Goal: Information Seeking & Learning: Learn about a topic

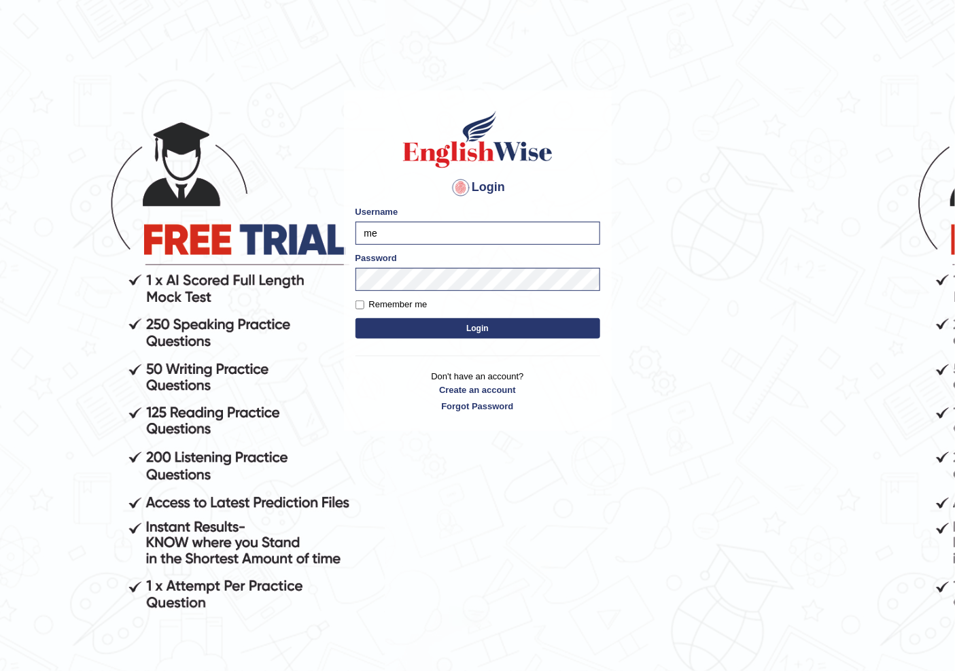
type input "m"
type input "NIELE"
click at [355, 318] on button "Login" at bounding box center [477, 328] width 245 height 20
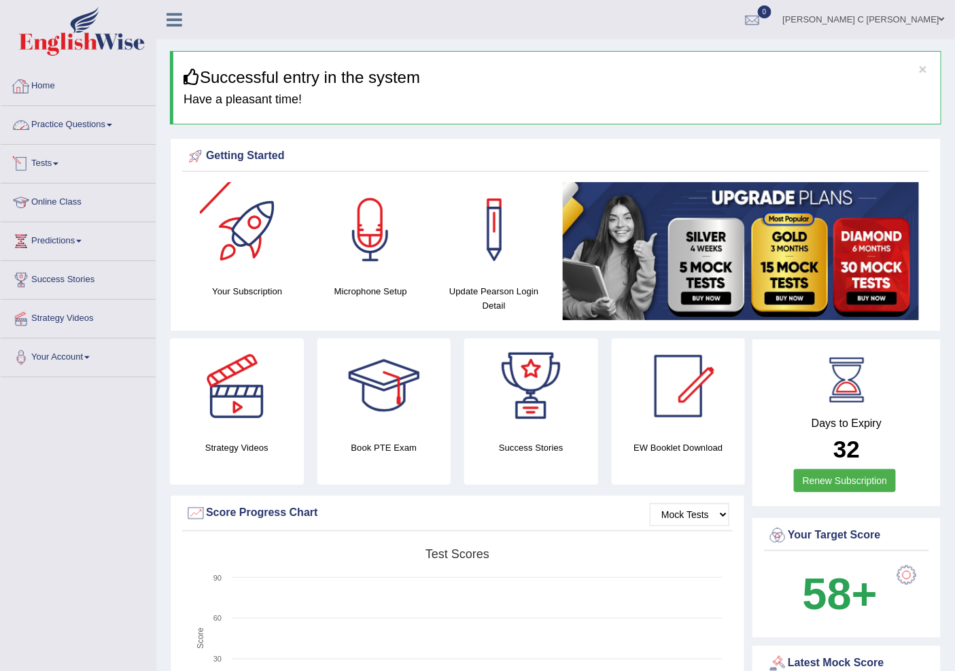
click at [65, 97] on link "Home" at bounding box center [78, 84] width 155 height 34
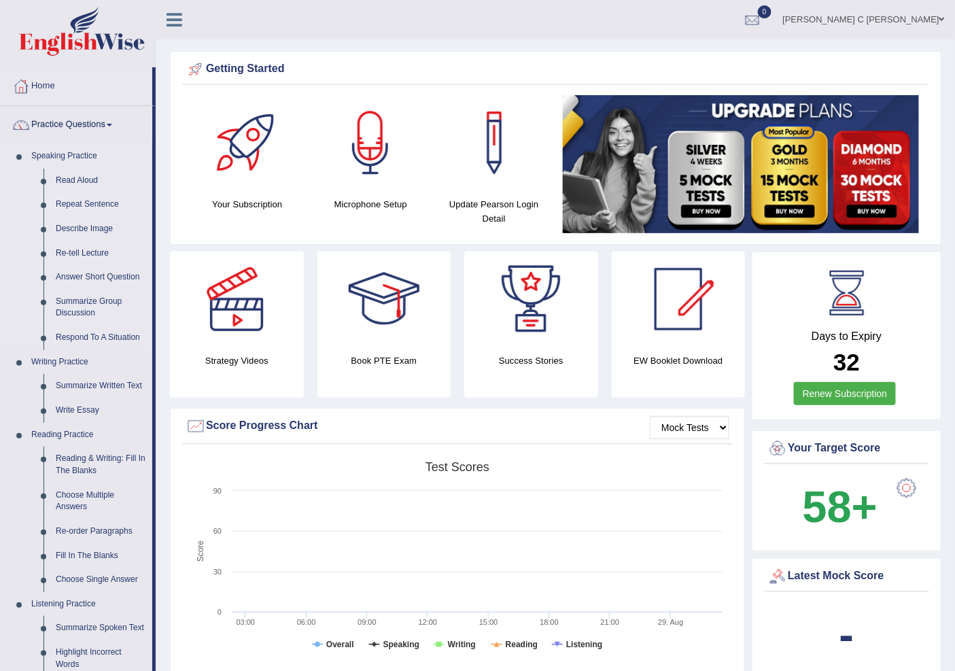
click at [95, 205] on link "Repeat Sentence" at bounding box center [101, 204] width 103 height 24
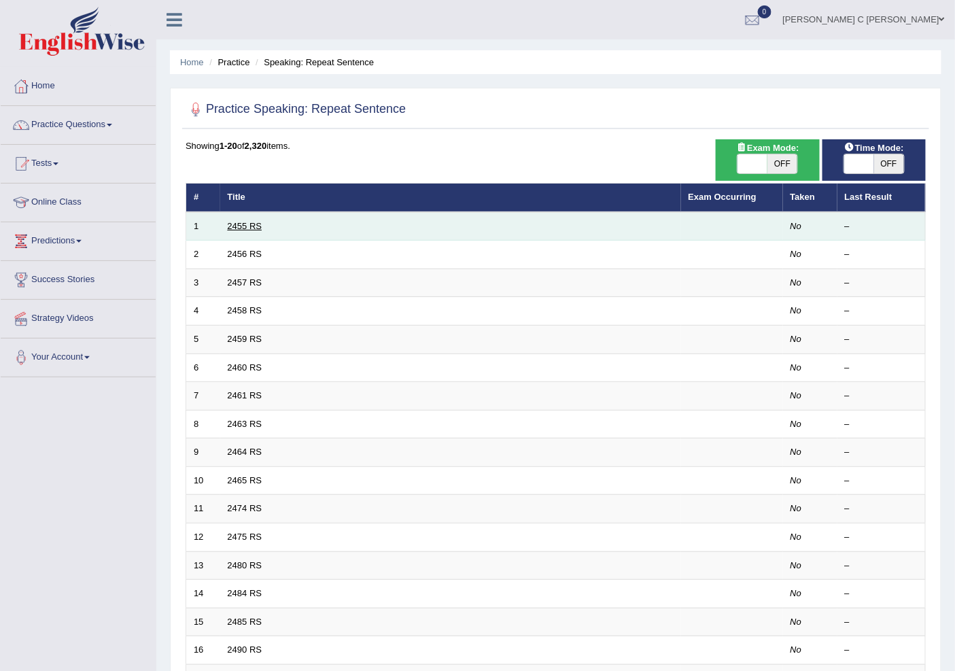
click at [234, 227] on link "2455 RS" at bounding box center [245, 226] width 35 height 10
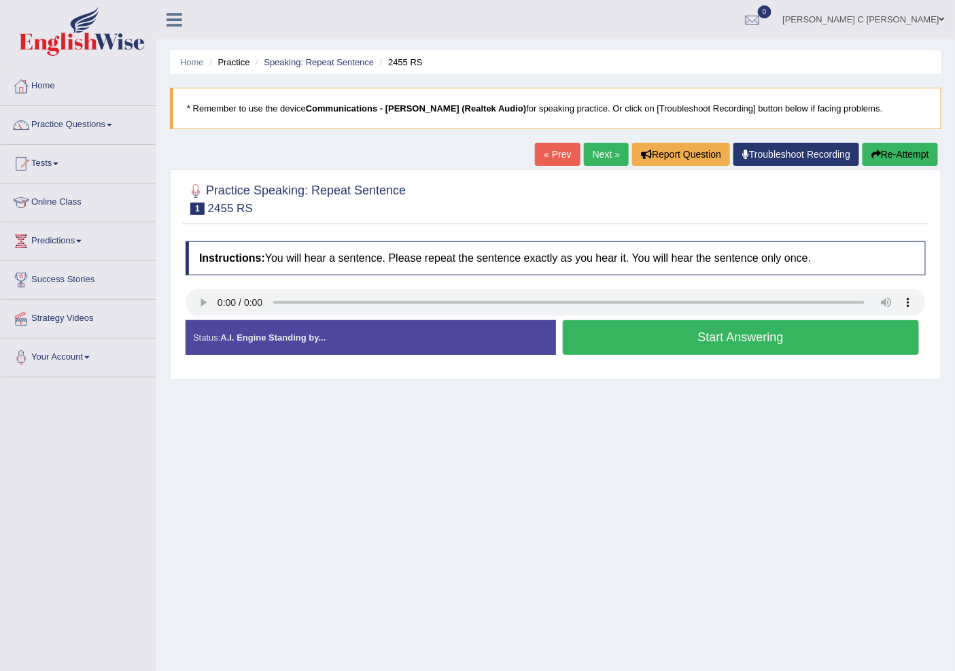
click at [89, 130] on link "Practice Questions" at bounding box center [78, 123] width 155 height 34
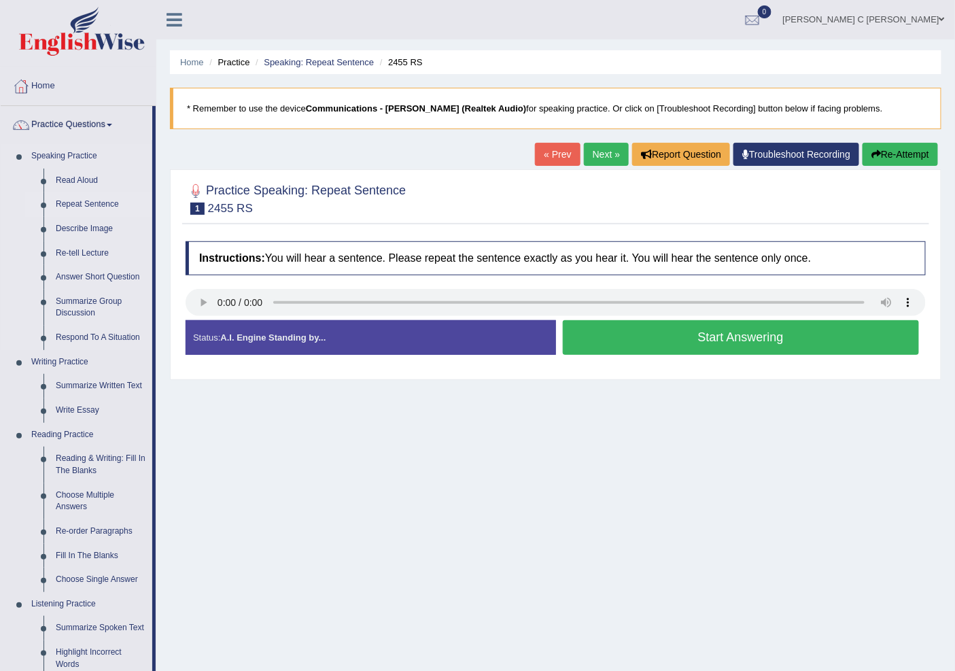
click at [88, 202] on link "Repeat Sentence" at bounding box center [101, 204] width 103 height 24
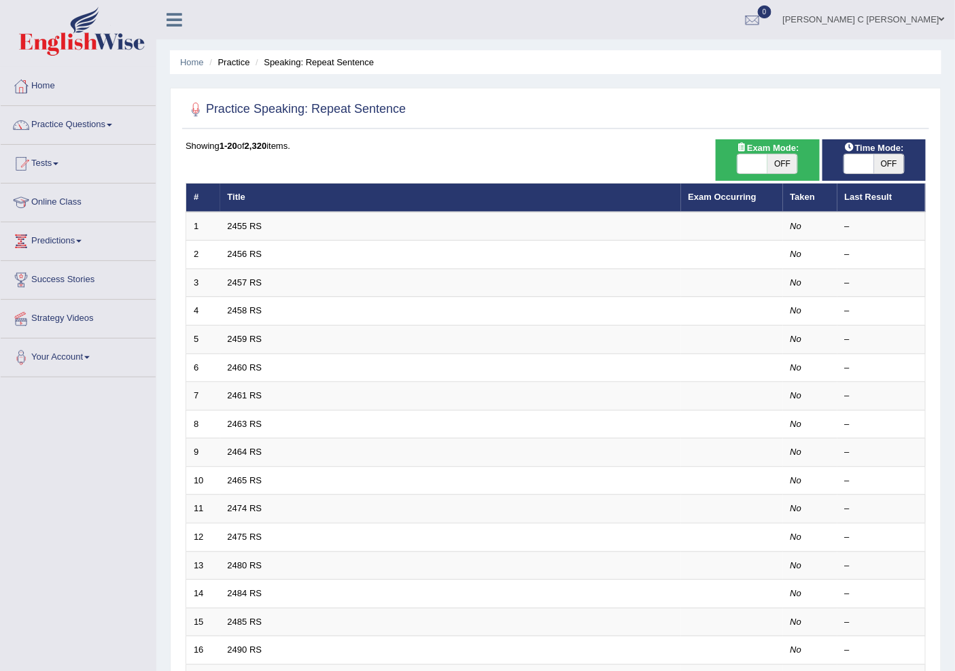
click at [874, 159] on span "OFF" at bounding box center [889, 163] width 30 height 19
checkbox input "true"
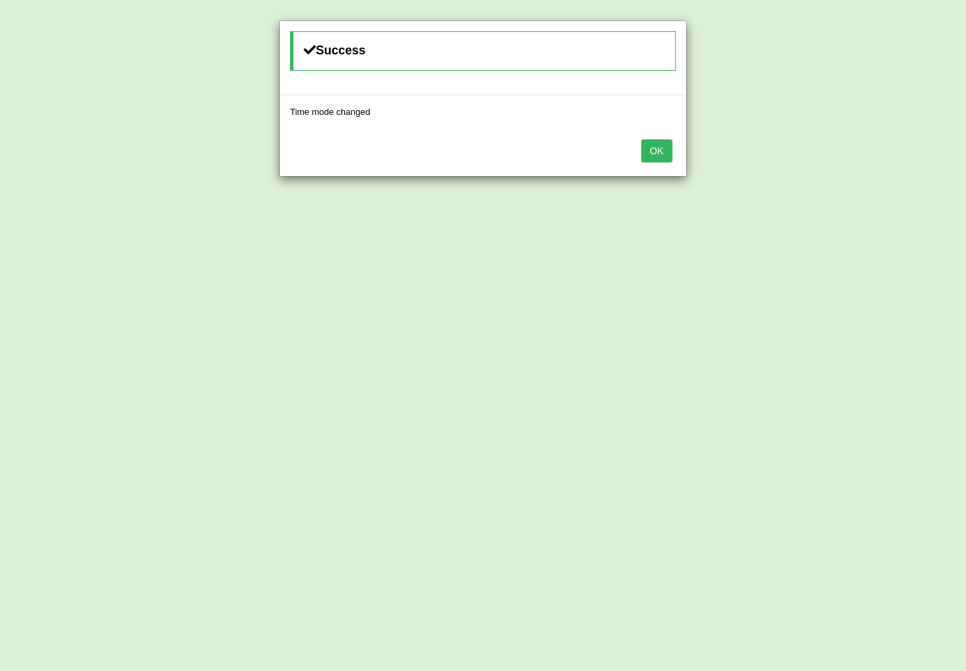
click at [650, 155] on button "OK" at bounding box center [656, 150] width 31 height 23
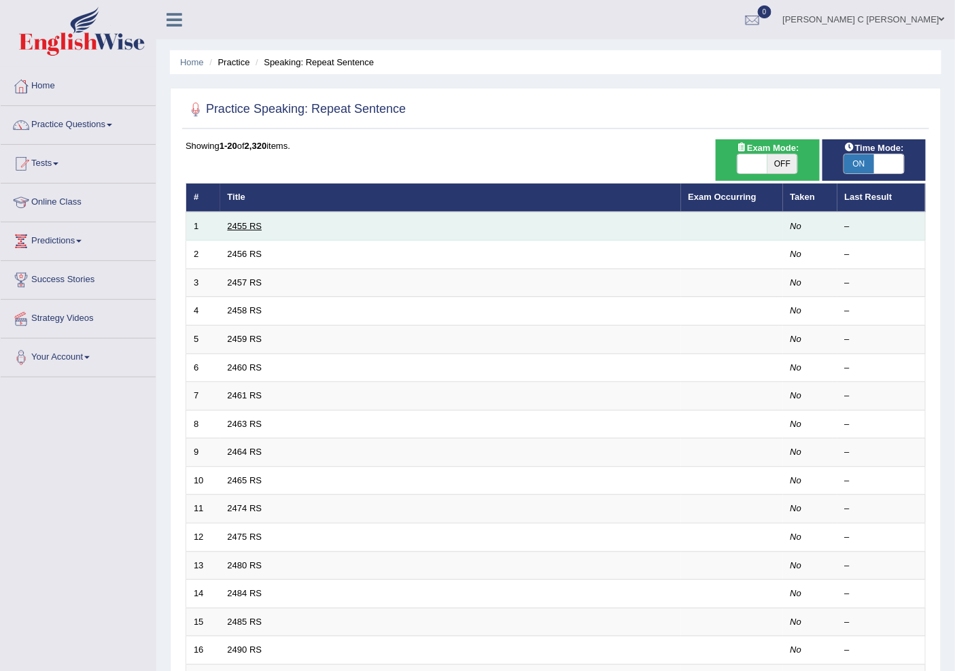
click at [248, 226] on link "2455 RS" at bounding box center [245, 226] width 35 height 10
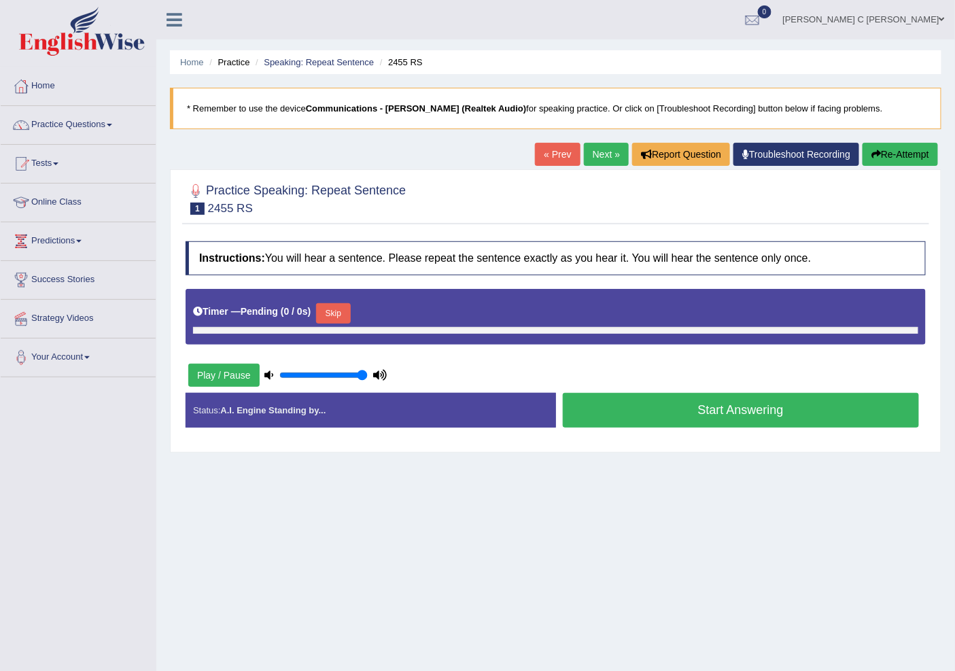
drag, startPoint x: 314, startPoint y: 381, endPoint x: 404, endPoint y: 375, distance: 90.5
type input "1"
click at [368, 376] on input "range" at bounding box center [323, 375] width 88 height 11
click at [228, 381] on button "Play / Pause" at bounding box center [223, 375] width 71 height 23
click at [350, 310] on button "Skip" at bounding box center [333, 313] width 34 height 20
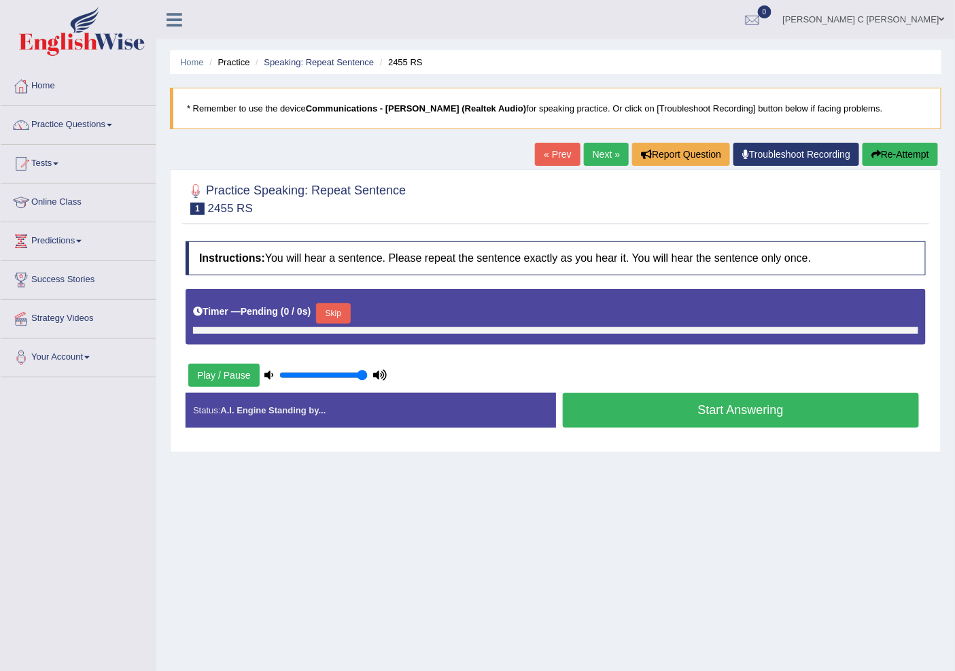
click at [348, 311] on button "Skip" at bounding box center [333, 313] width 34 height 20
click at [873, 153] on icon "button" at bounding box center [876, 155] width 10 height 10
click at [782, 412] on button "Start Answering" at bounding box center [741, 410] width 357 height 35
click at [878, 145] on button "Re-Attempt" at bounding box center [899, 154] width 75 height 23
click at [554, 158] on link "« Prev" at bounding box center [557, 154] width 45 height 23
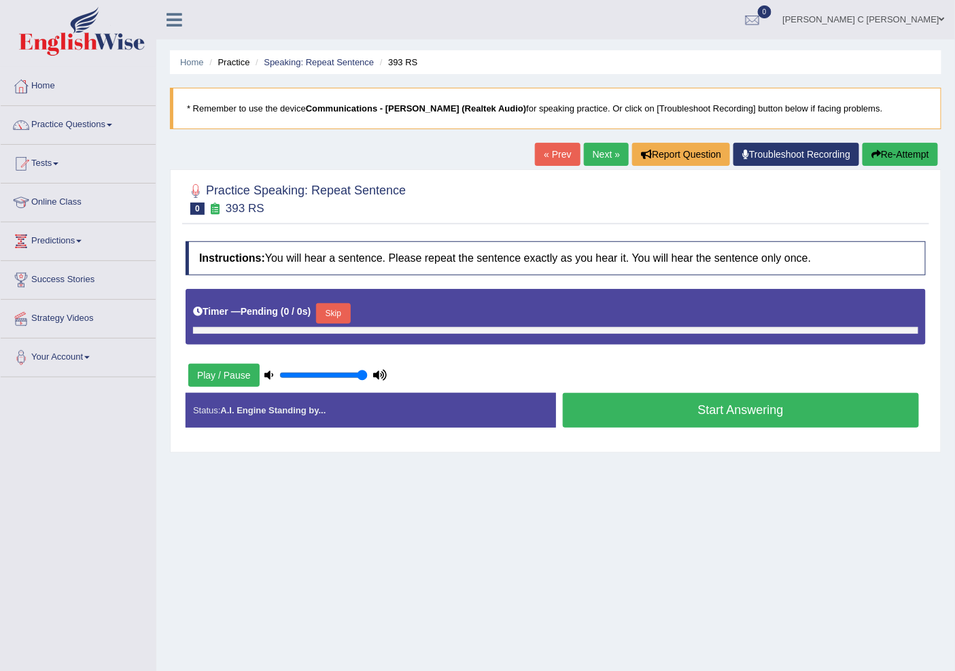
click at [588, 154] on link "Next »" at bounding box center [606, 154] width 45 height 23
click at [565, 155] on link "« Prev" at bounding box center [557, 154] width 45 height 23
click at [75, 129] on link "Practice Questions" at bounding box center [78, 123] width 155 height 34
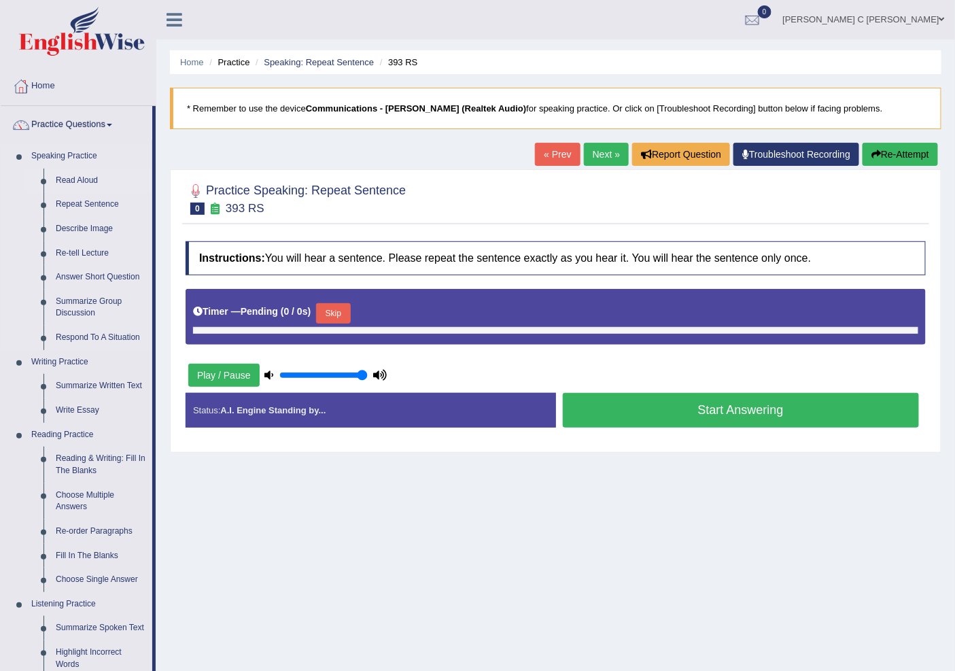
click at [78, 182] on link "Read Aloud" at bounding box center [101, 181] width 103 height 24
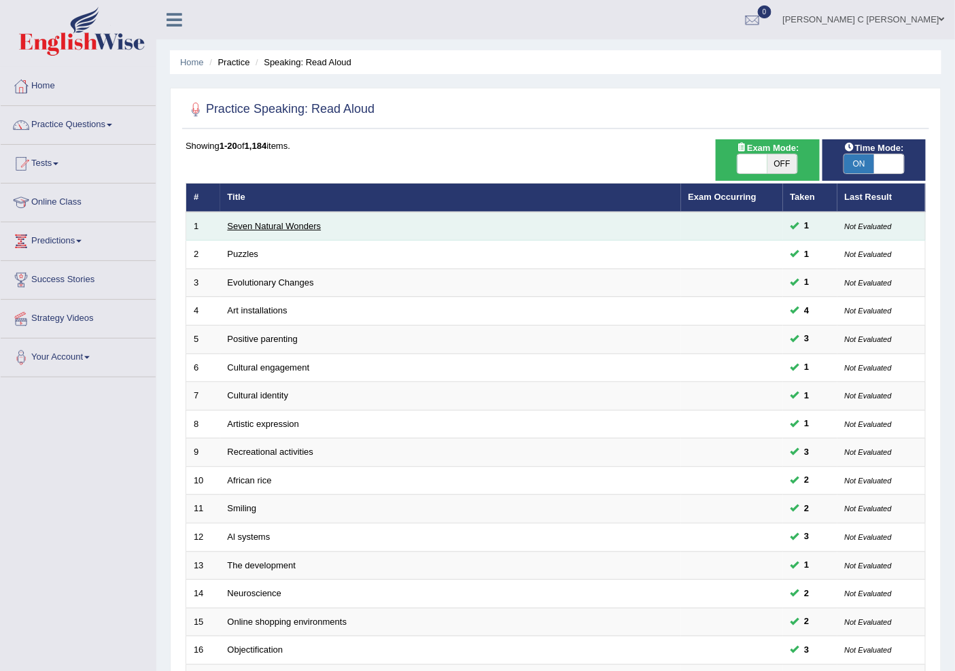
click at [249, 225] on link "Seven Natural Wonders" at bounding box center [275, 226] width 94 height 10
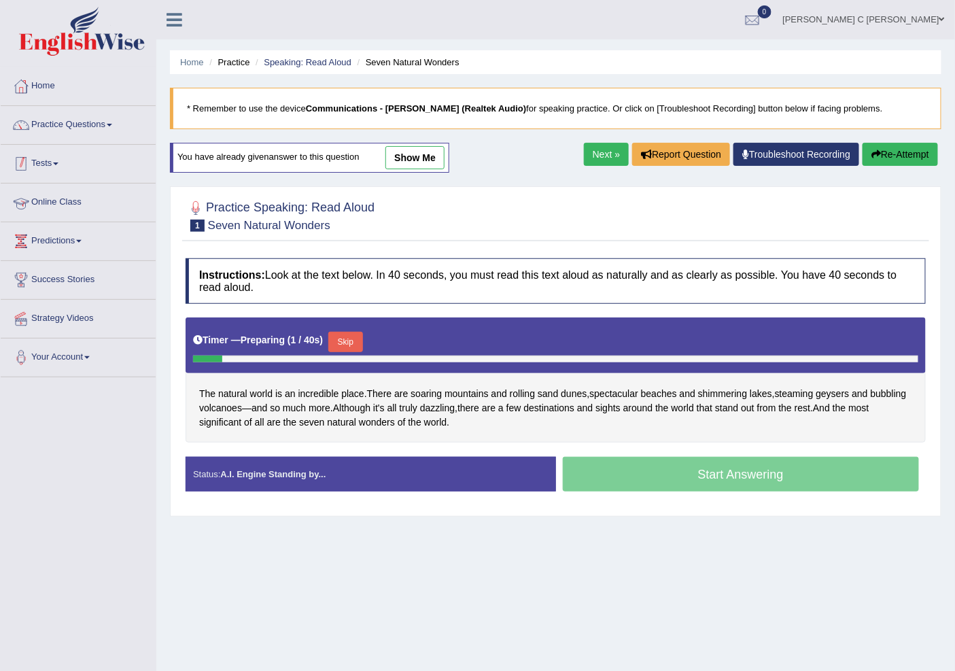
click at [113, 127] on link "Practice Questions" at bounding box center [78, 123] width 155 height 34
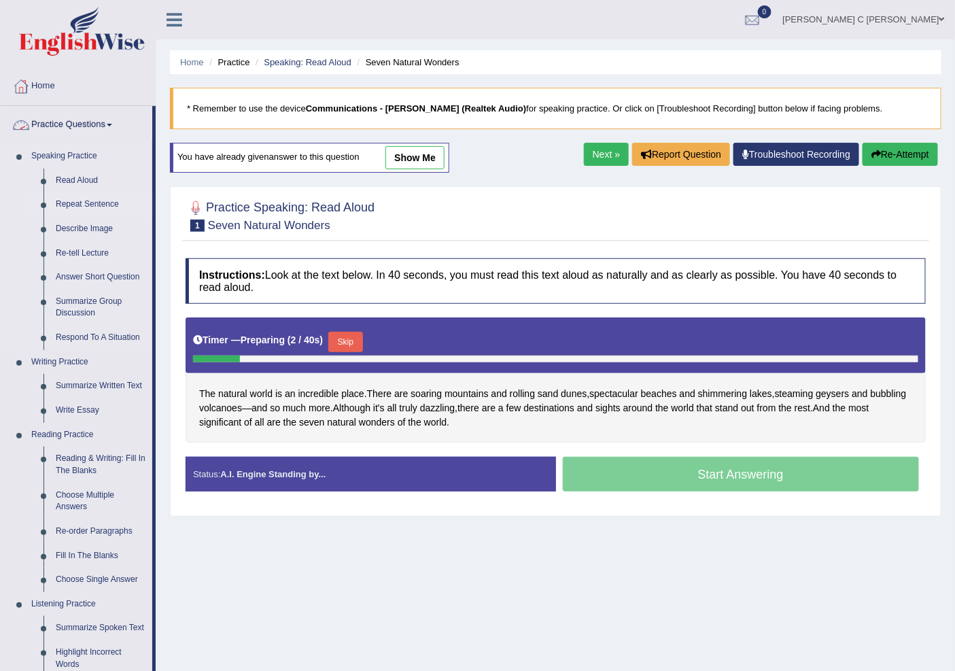
click at [88, 200] on link "Repeat Sentence" at bounding box center [101, 204] width 103 height 24
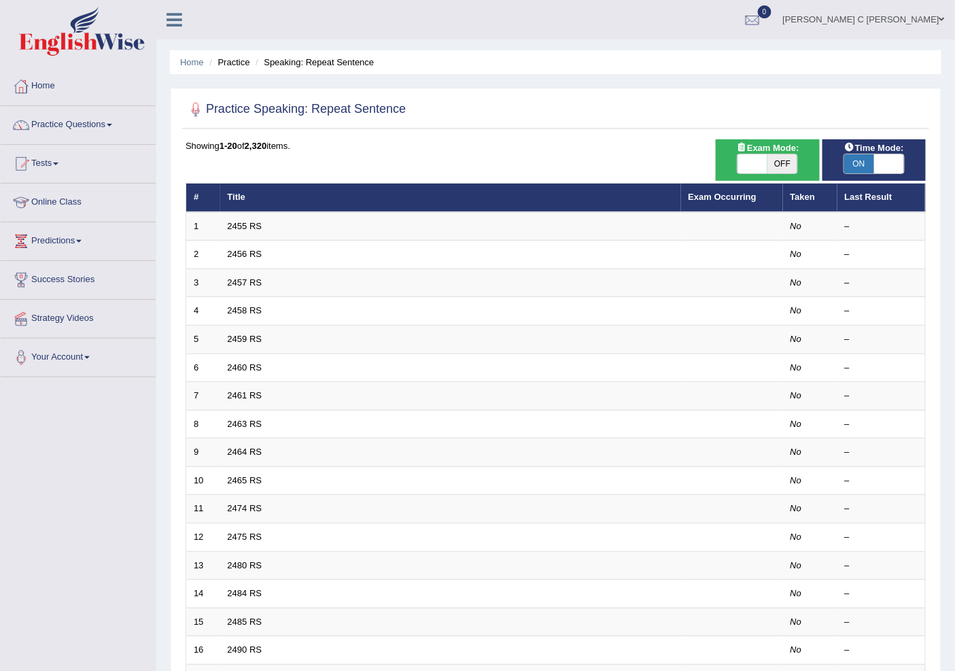
click at [861, 164] on span "ON" at bounding box center [859, 163] width 30 height 19
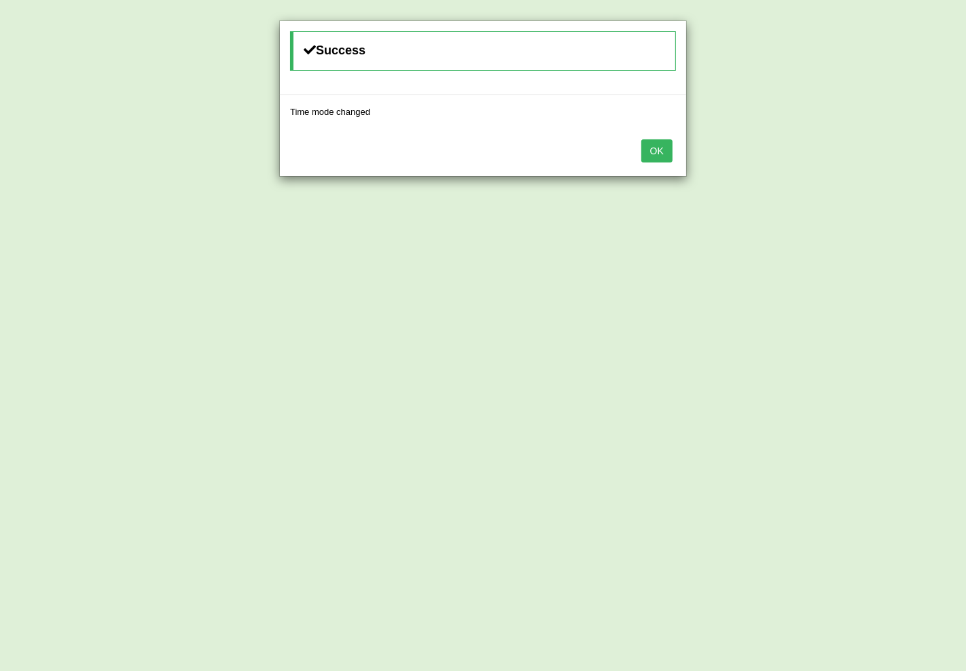
click at [646, 154] on button "OK" at bounding box center [656, 150] width 31 height 23
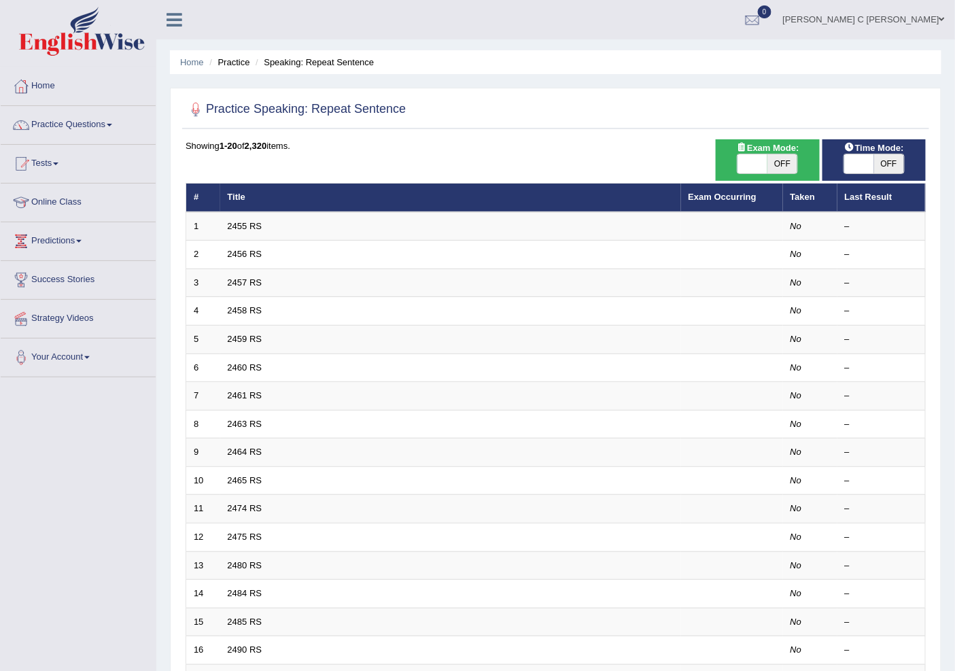
click at [871, 166] on span at bounding box center [859, 163] width 30 height 19
checkbox input "true"
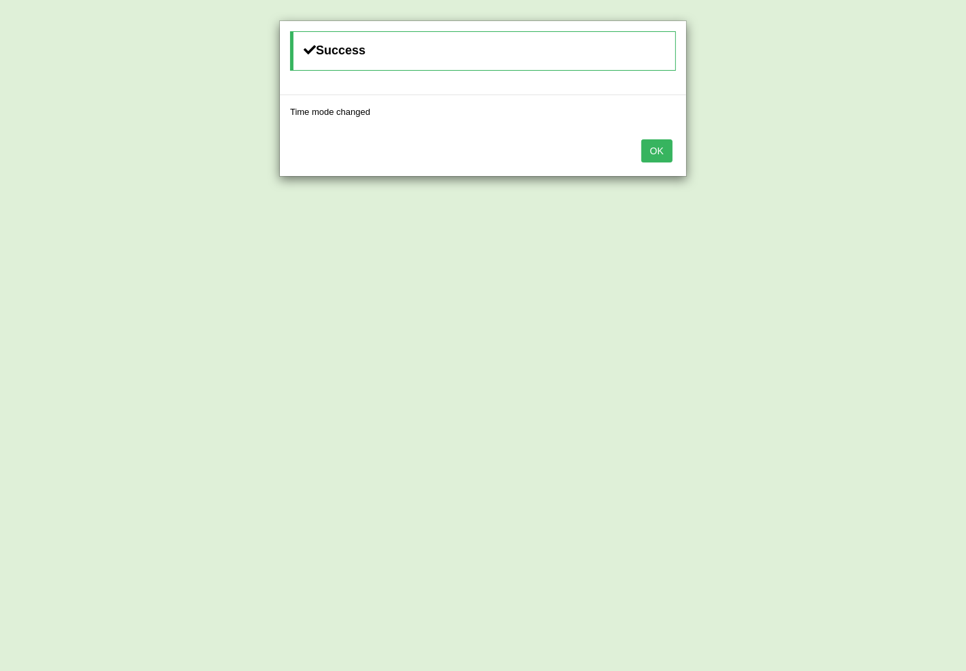
click at [656, 151] on button "OK" at bounding box center [656, 150] width 31 height 23
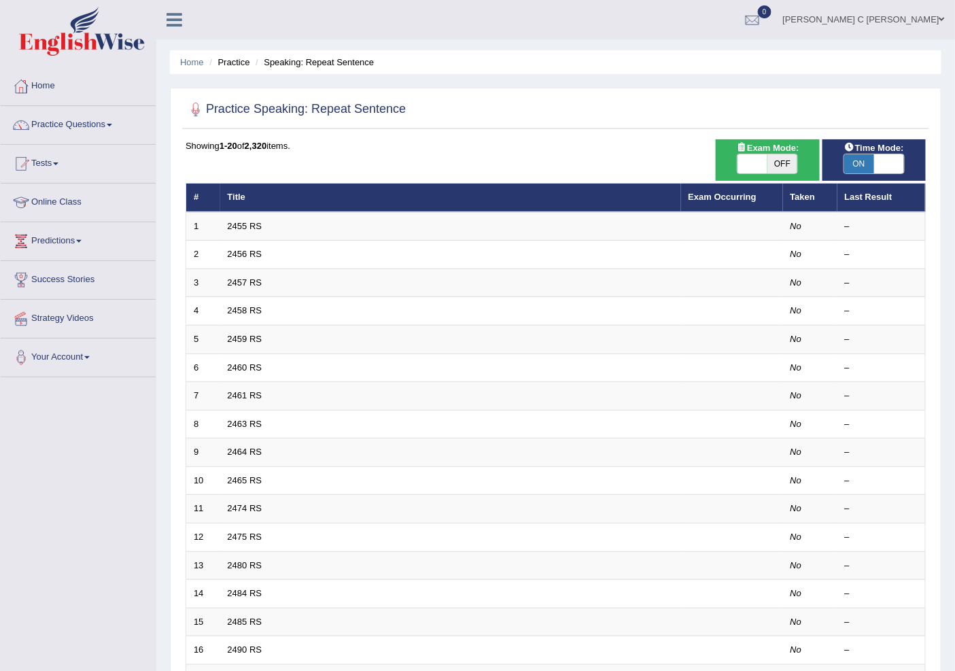
click at [779, 168] on span "OFF" at bounding box center [782, 163] width 30 height 19
checkbox input "true"
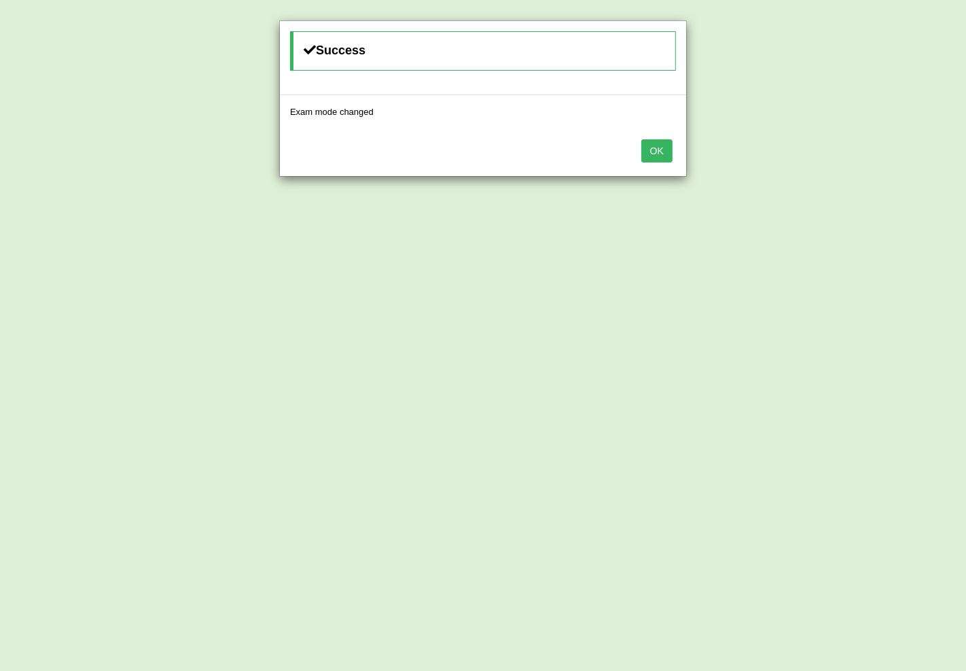
click at [651, 156] on button "OK" at bounding box center [656, 150] width 31 height 23
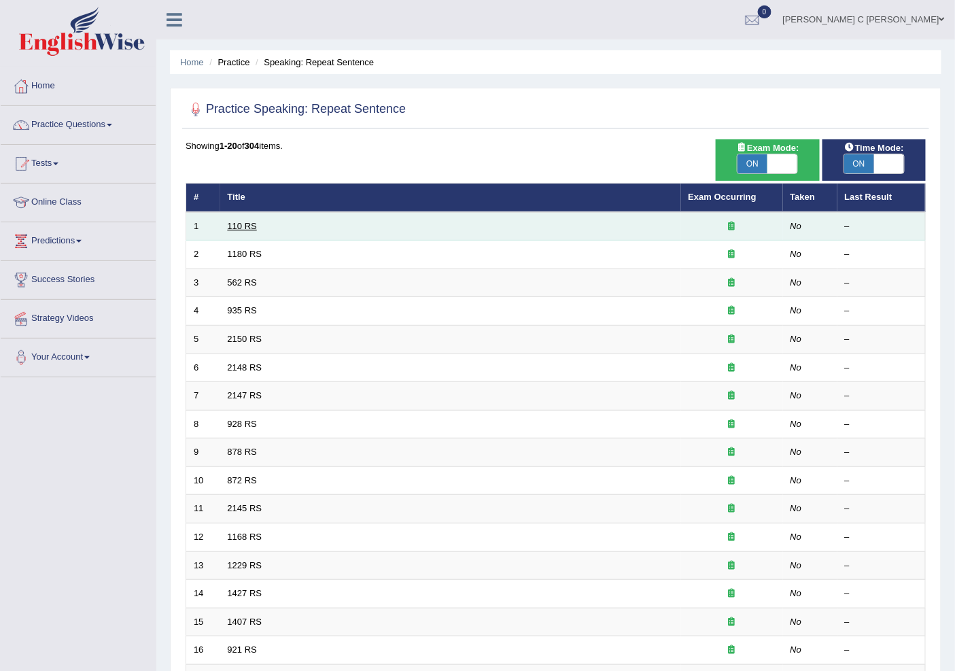
click at [251, 228] on link "110 RS" at bounding box center [242, 226] width 29 height 10
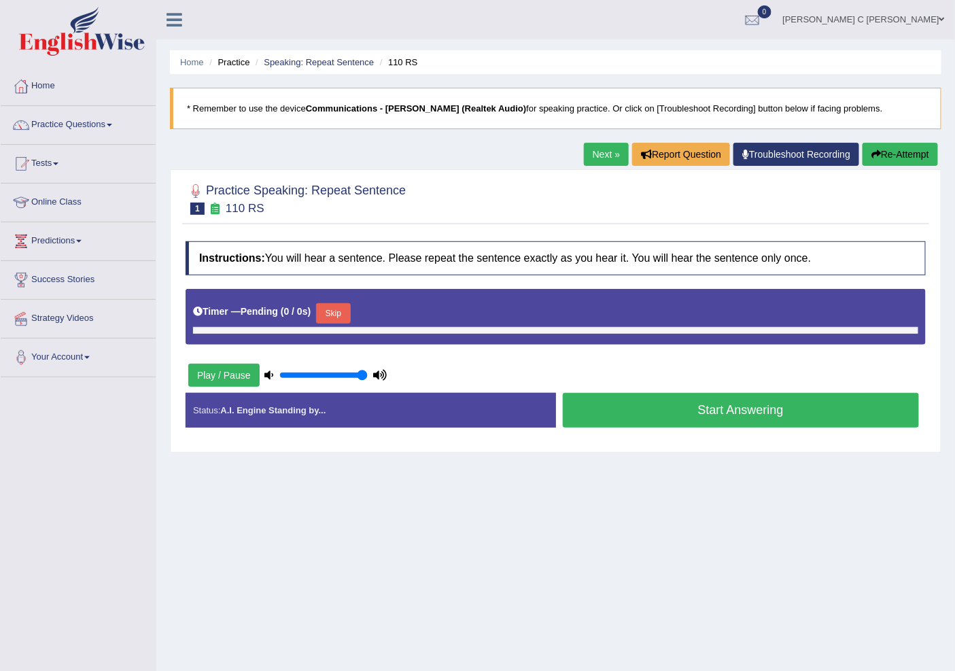
click at [863, 156] on button "Re-Attempt" at bounding box center [899, 154] width 75 height 23
click at [208, 379] on button "Play / Pause" at bounding box center [223, 375] width 71 height 23
click at [350, 314] on button "Skip" at bounding box center [333, 313] width 34 height 20
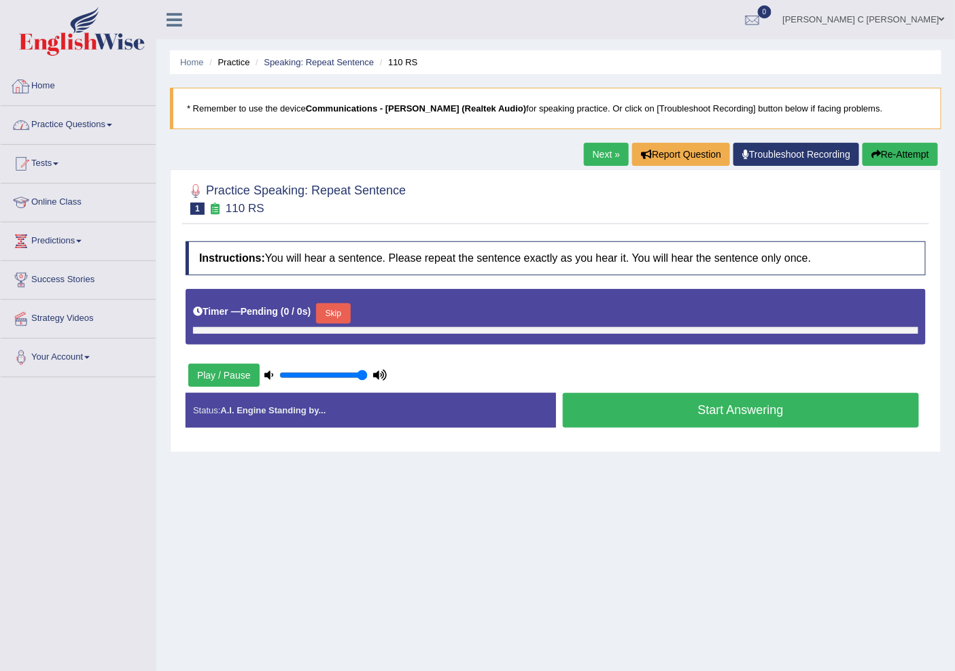
click at [89, 136] on link "Practice Questions" at bounding box center [78, 123] width 155 height 34
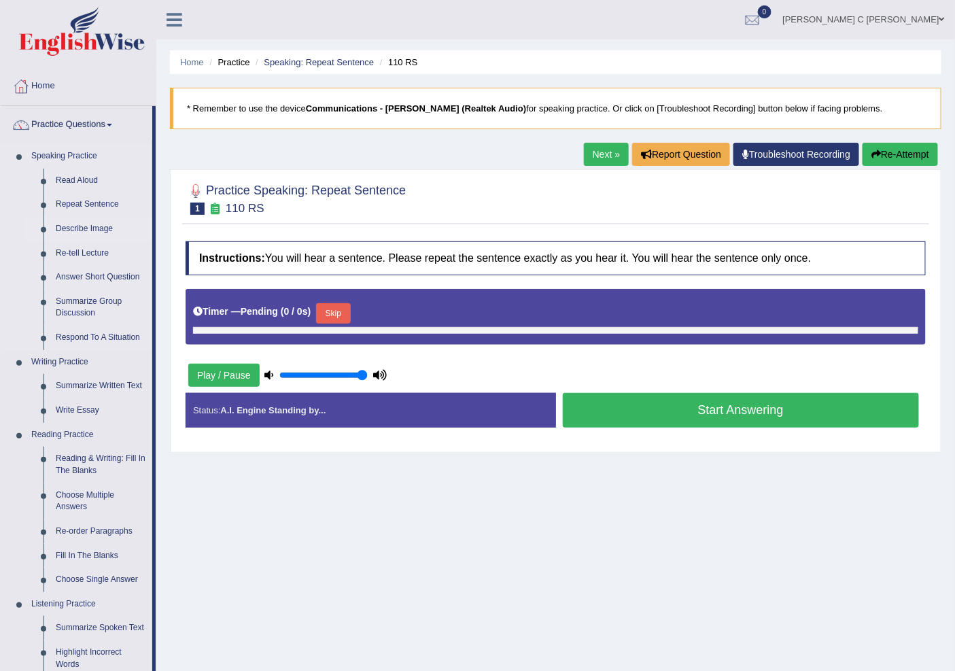
click at [104, 230] on link "Describe Image" at bounding box center [101, 229] width 103 height 24
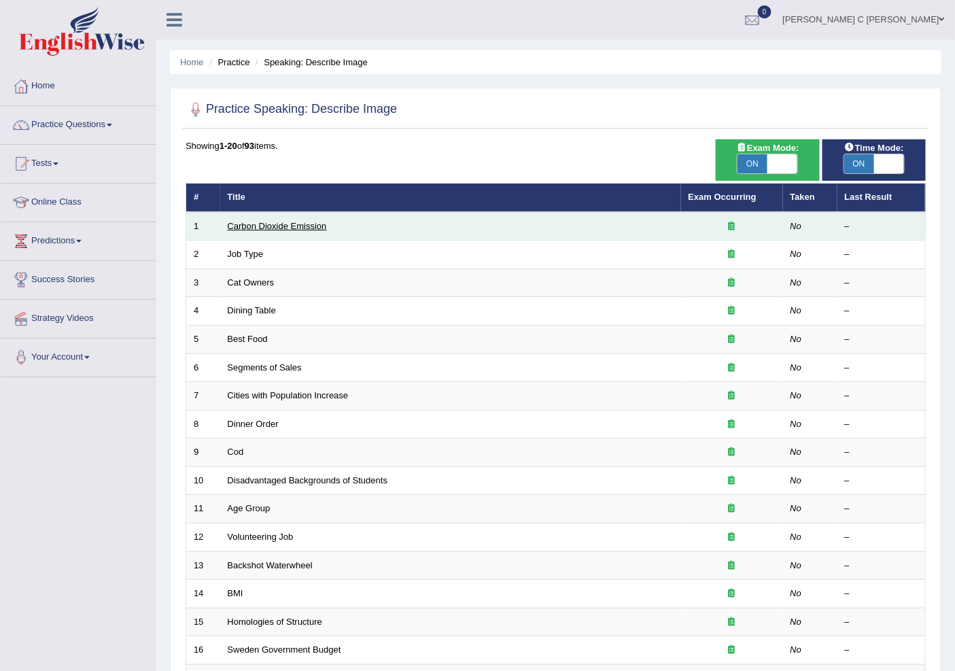
click at [252, 228] on link "Carbon Dioxide Emission" at bounding box center [277, 226] width 99 height 10
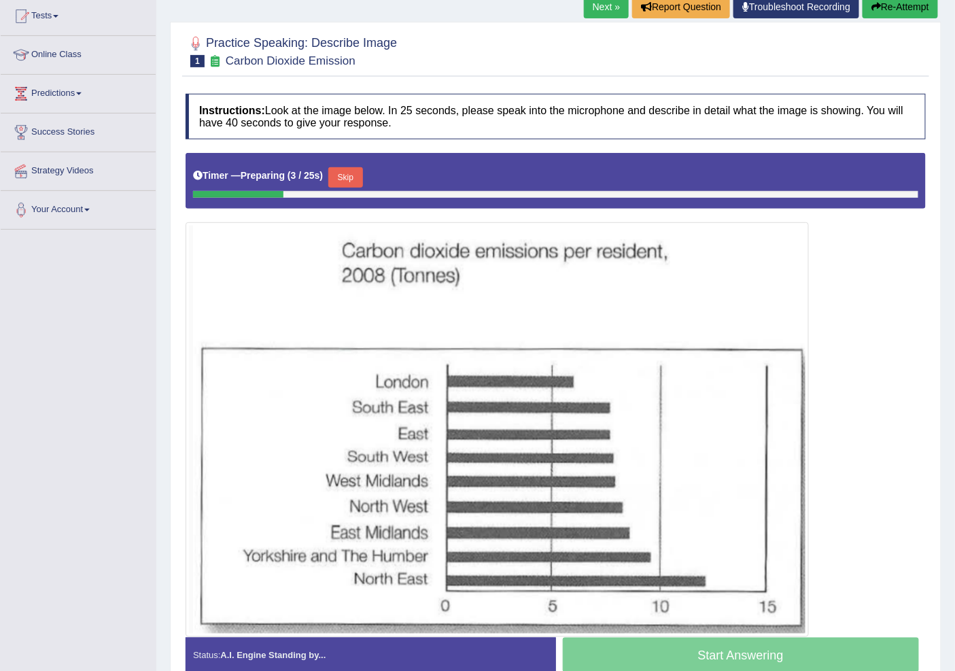
scroll to position [151, 0]
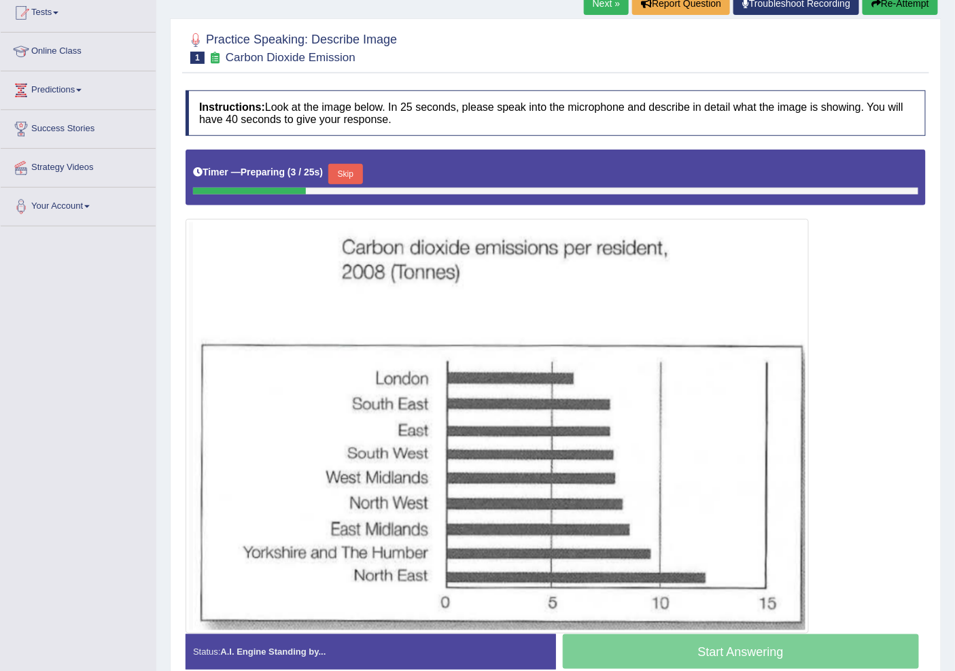
click at [338, 171] on button "Skip" at bounding box center [345, 174] width 34 height 20
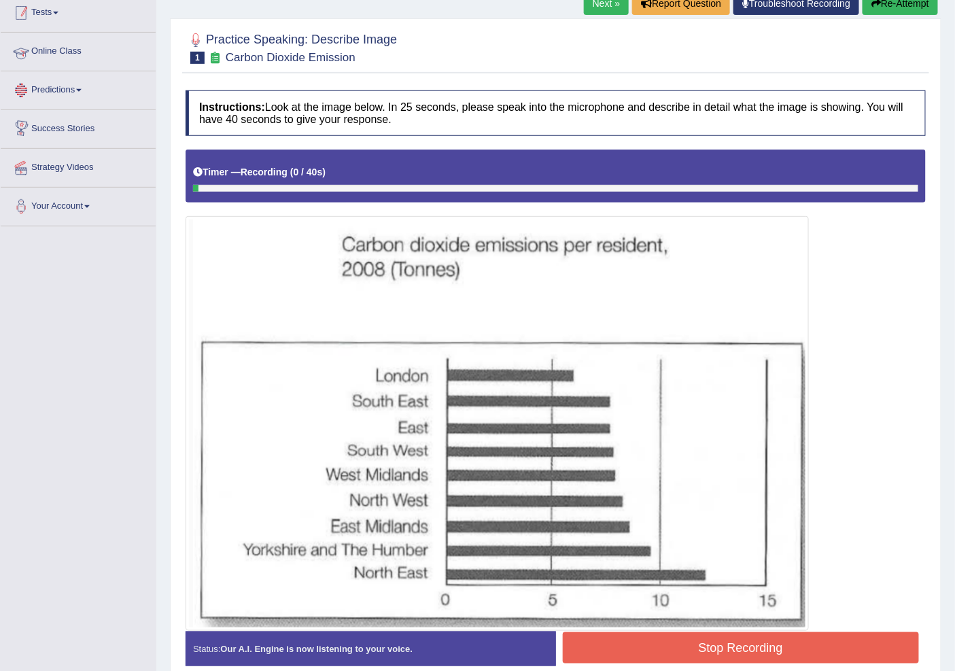
click at [70, 3] on link "Tests" at bounding box center [78, 11] width 155 height 34
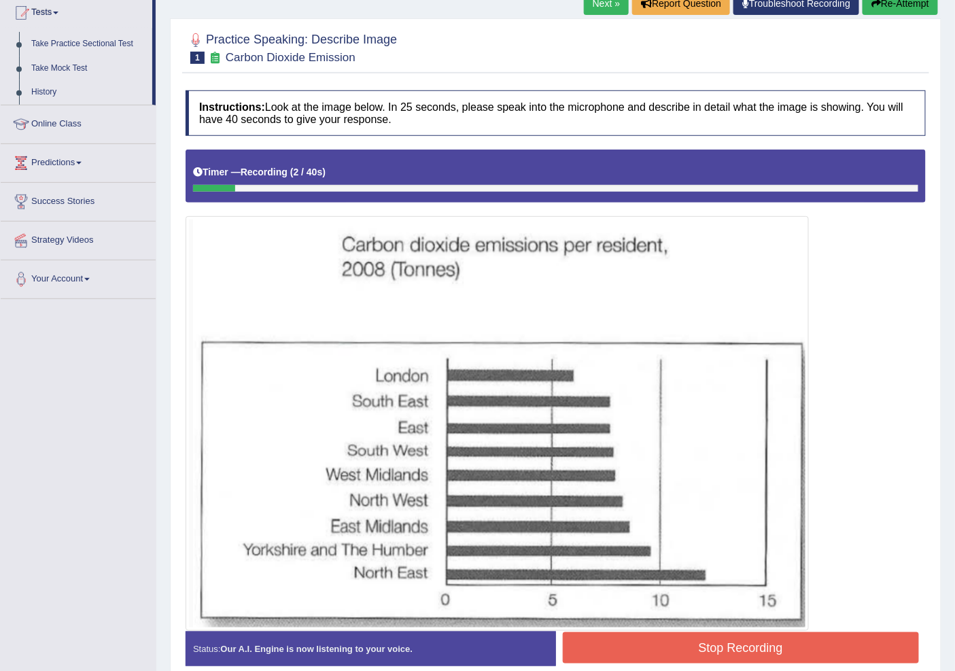
scroll to position [0, 0]
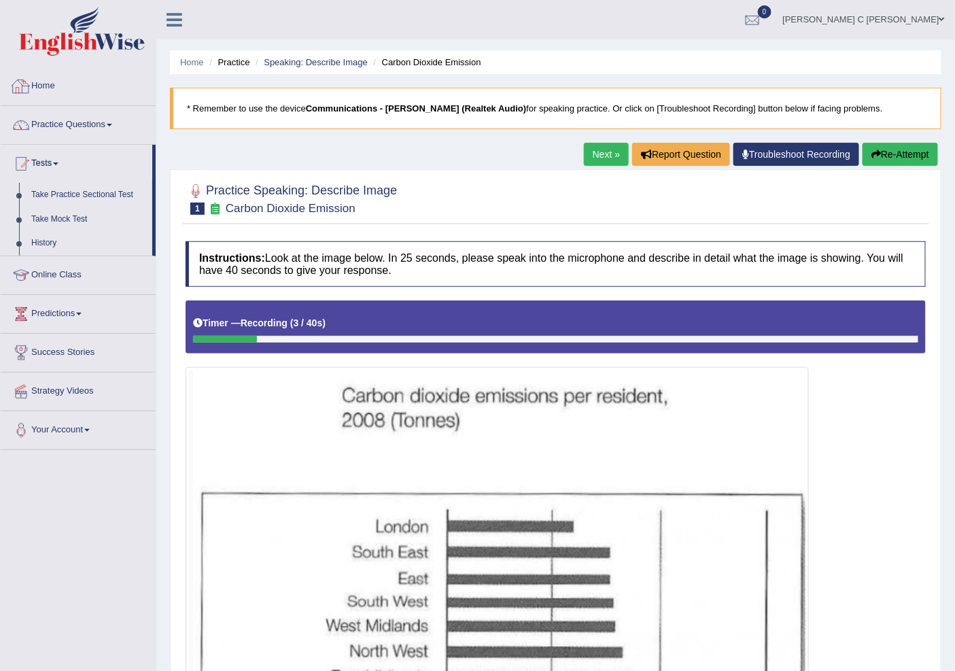
click at [57, 95] on link "Home" at bounding box center [78, 84] width 155 height 34
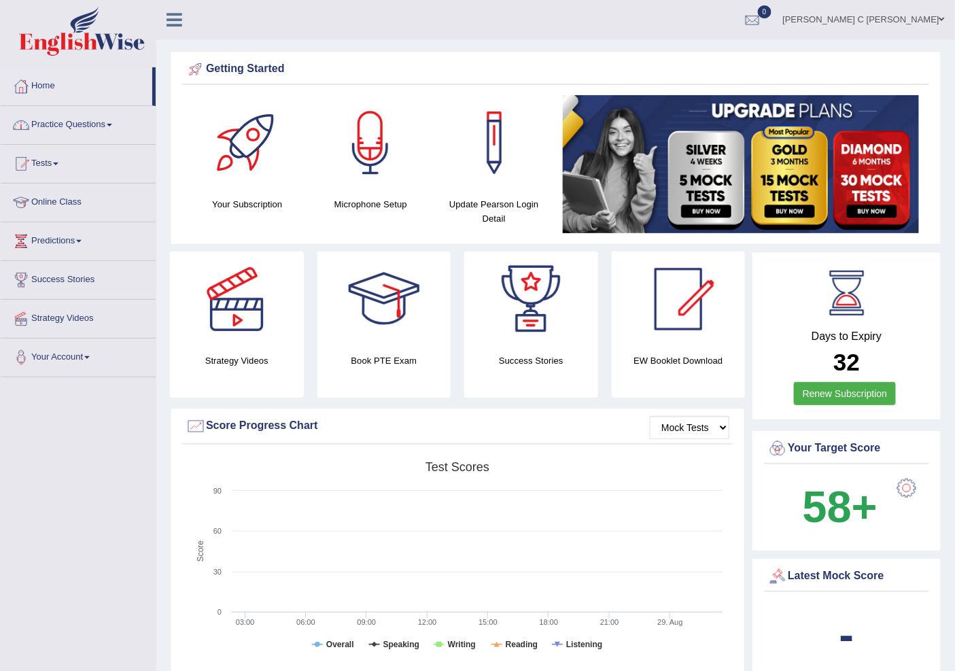
click at [80, 120] on link "Practice Questions" at bounding box center [78, 123] width 155 height 34
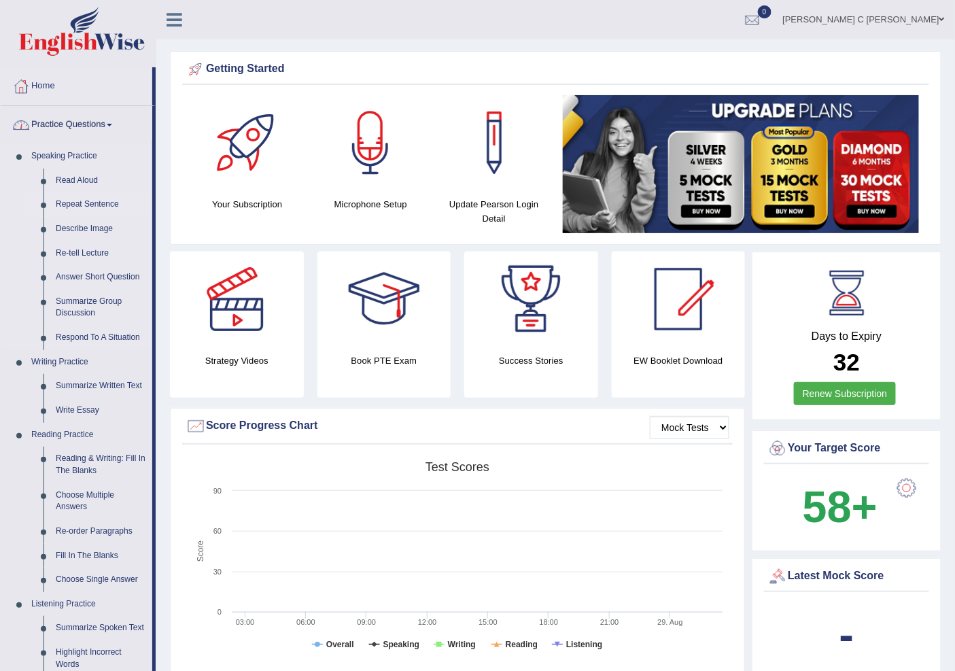
click at [83, 208] on link "Repeat Sentence" at bounding box center [101, 204] width 103 height 24
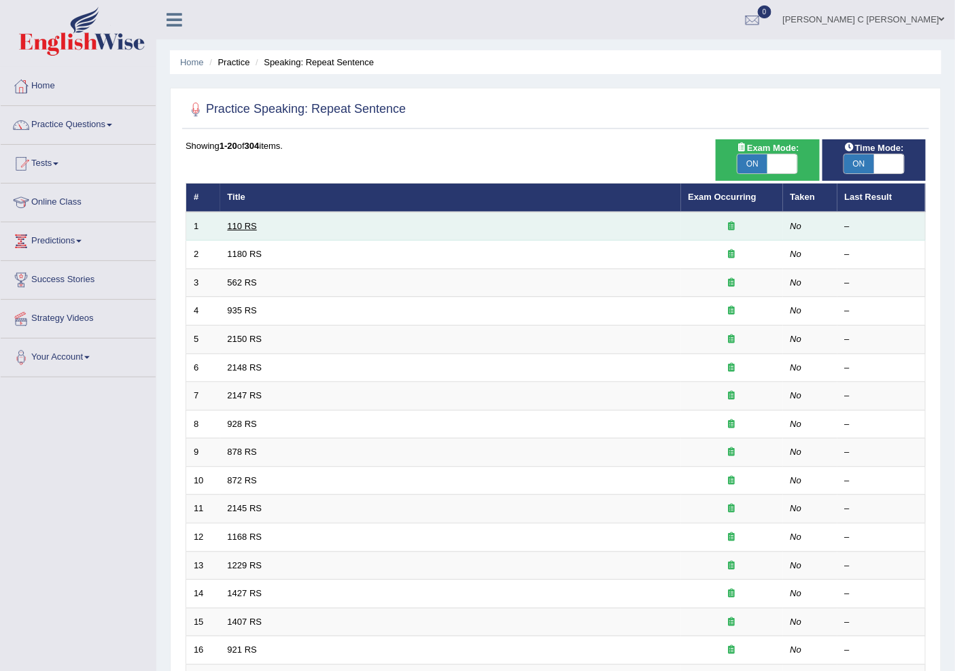
click at [238, 223] on link "110 RS" at bounding box center [242, 226] width 29 height 10
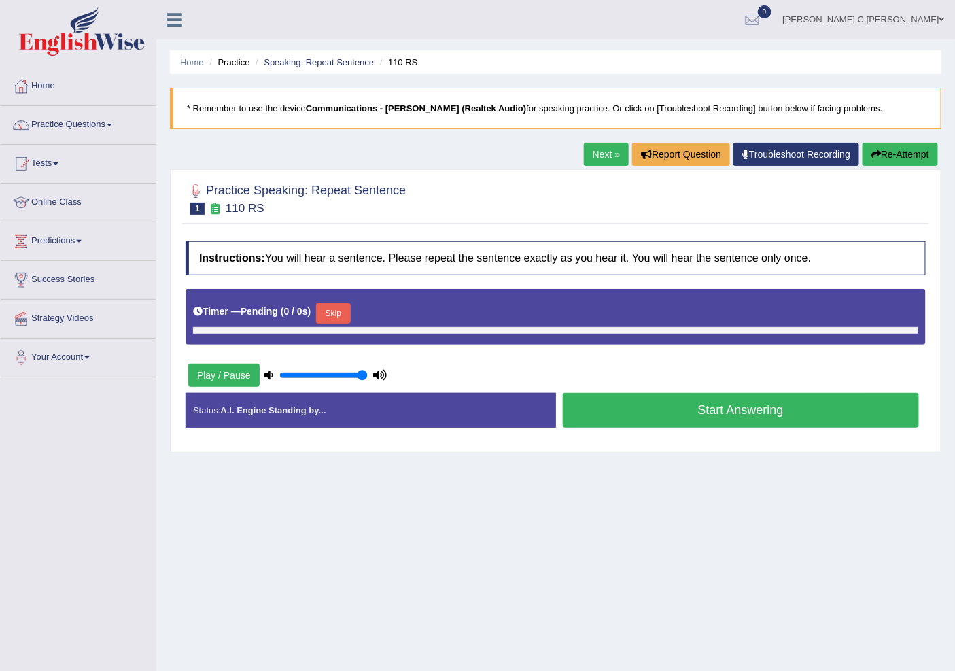
click at [586, 153] on link "Next »" at bounding box center [606, 154] width 45 height 23
click at [603, 411] on button "Start Answering" at bounding box center [741, 410] width 357 height 35
click at [605, 411] on button "Start Answering" at bounding box center [741, 410] width 357 height 35
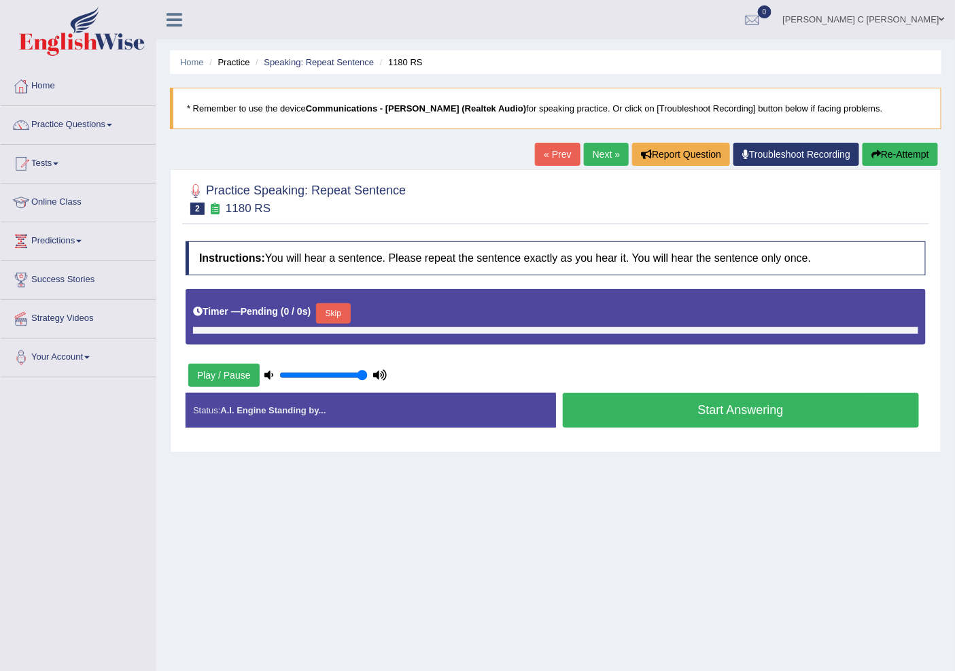
click at [605, 411] on button "Start Answering" at bounding box center [741, 410] width 357 height 35
click at [350, 321] on button "Skip" at bounding box center [333, 313] width 34 height 20
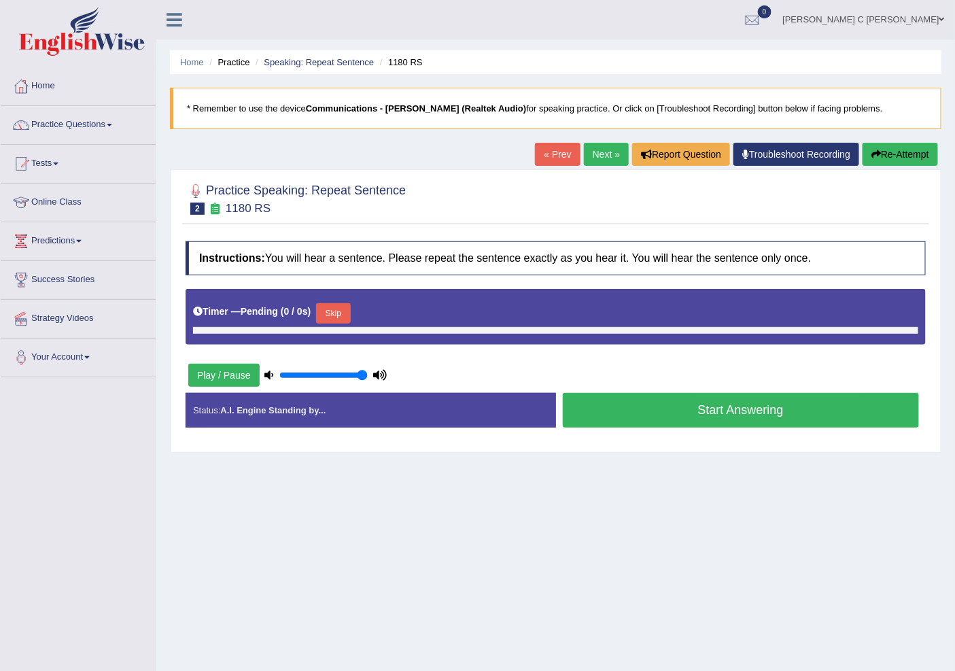
click at [350, 321] on button "Skip" at bounding box center [333, 313] width 34 height 20
click at [603, 159] on link "Next »" at bounding box center [606, 154] width 45 height 23
click at [330, 315] on button "Skip" at bounding box center [333, 313] width 34 height 20
click at [541, 151] on link "« Prev" at bounding box center [557, 154] width 45 height 23
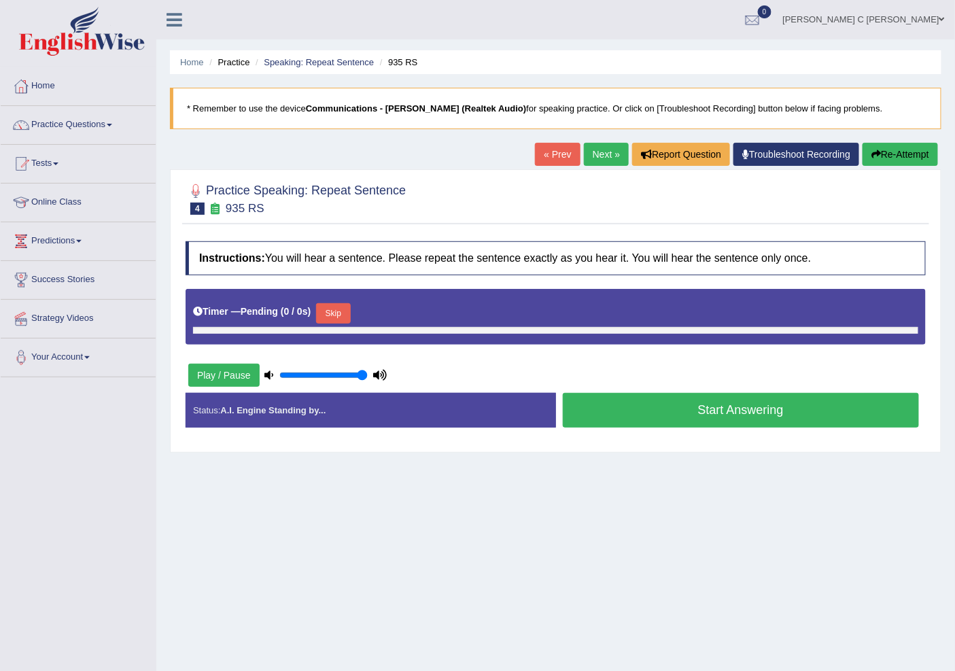
click at [541, 151] on link "« Prev" at bounding box center [557, 154] width 45 height 23
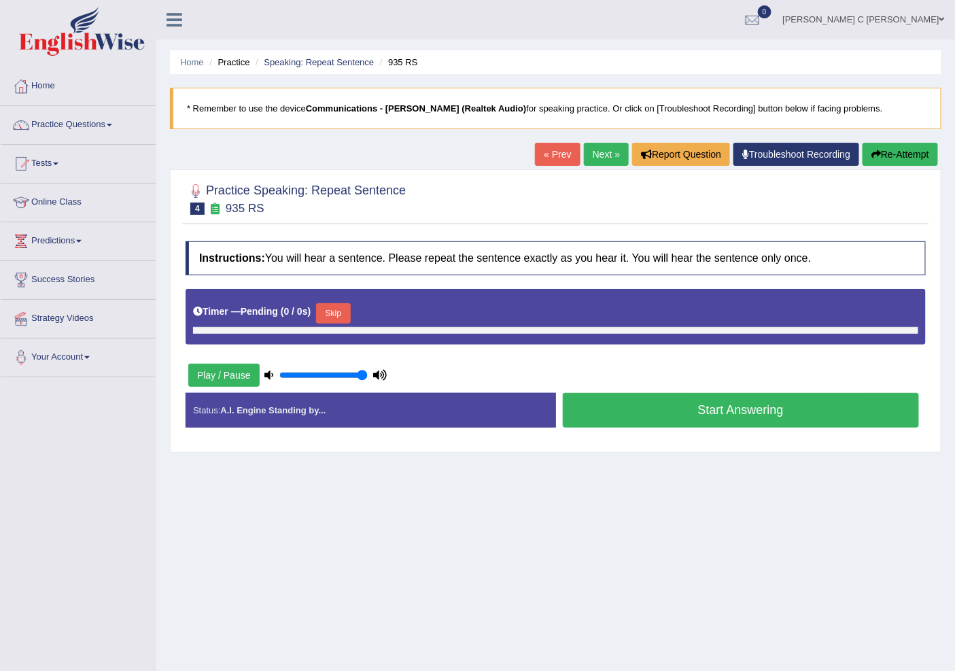
click at [541, 151] on link "« Prev" at bounding box center [557, 154] width 45 height 23
click at [82, 126] on link "Practice Questions" at bounding box center [78, 123] width 155 height 34
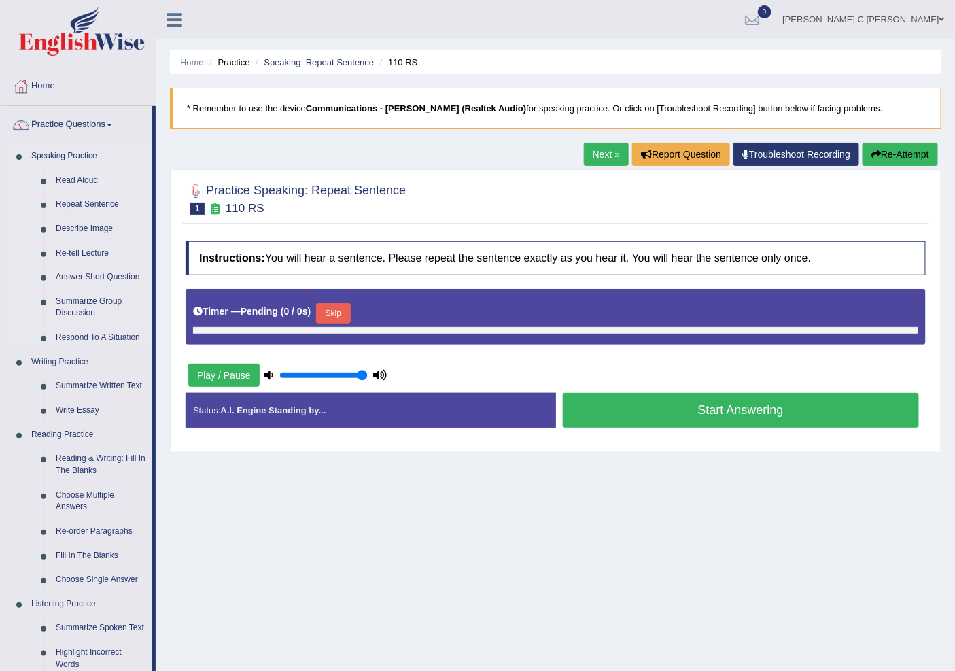
click at [90, 186] on link "Read Aloud" at bounding box center [101, 181] width 103 height 24
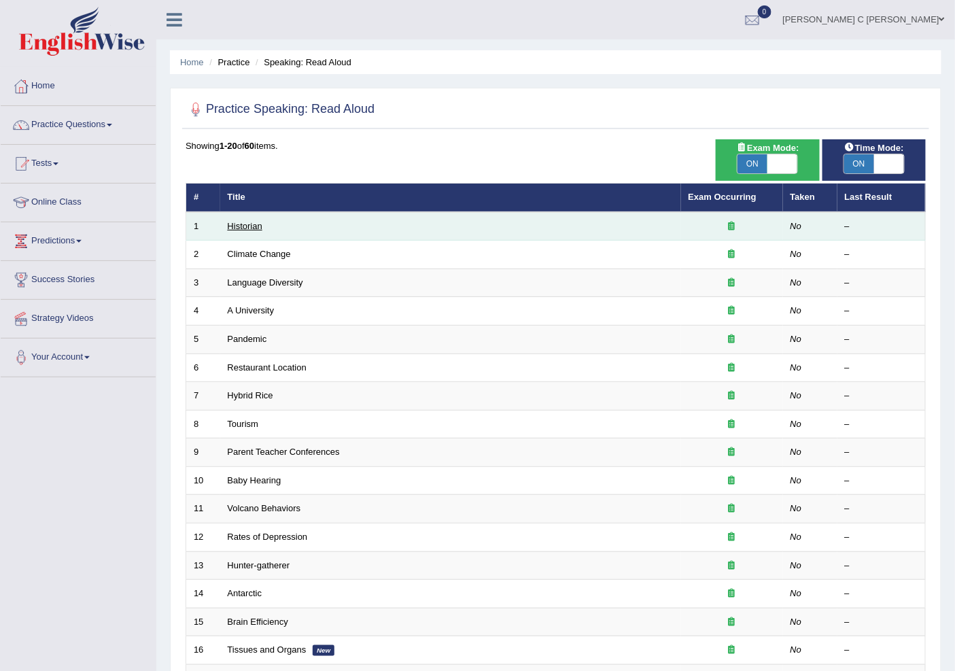
click at [255, 225] on link "Historian" at bounding box center [245, 226] width 35 height 10
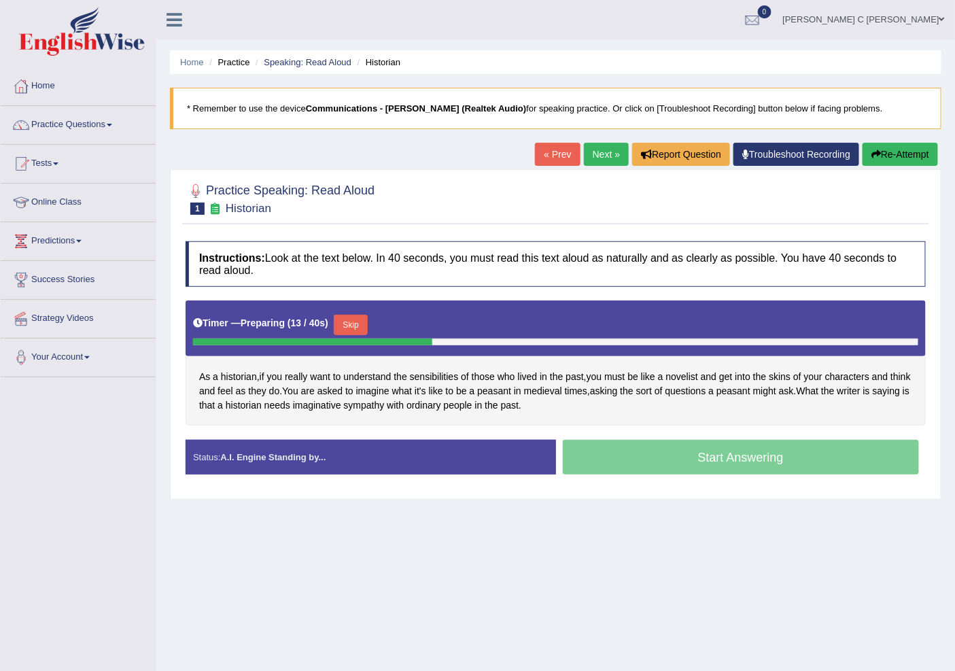
click at [366, 329] on button "Skip" at bounding box center [351, 325] width 34 height 20
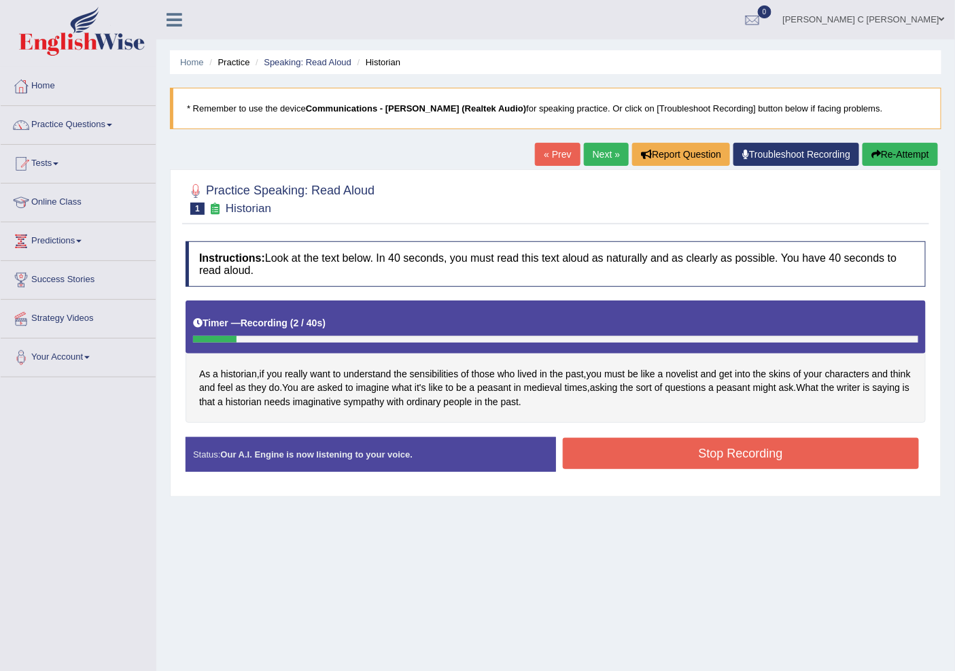
click at [592, 451] on button "Stop Recording" at bounding box center [741, 453] width 357 height 31
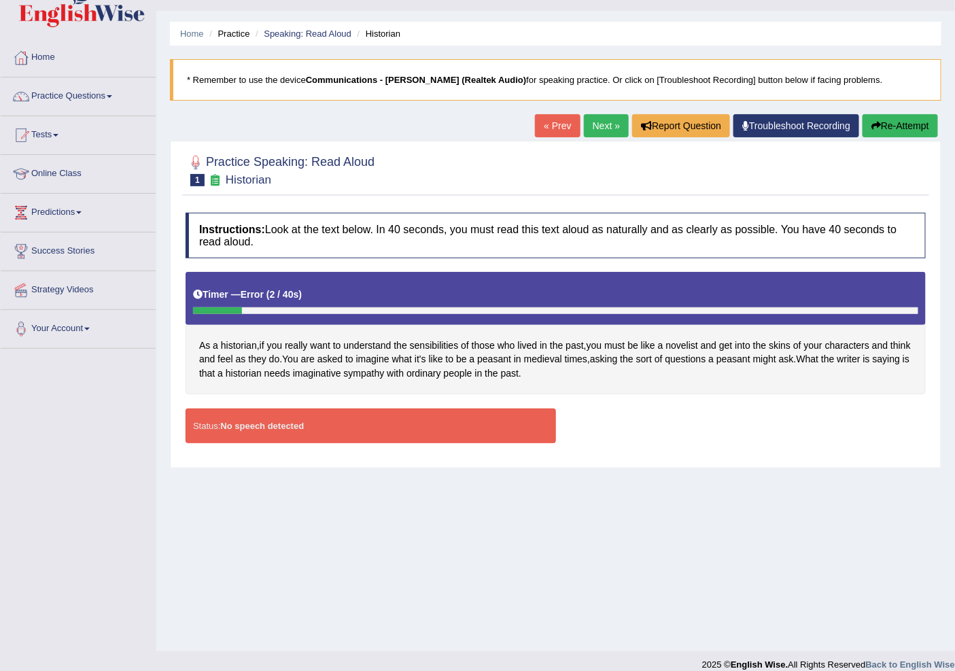
scroll to position [42, 0]
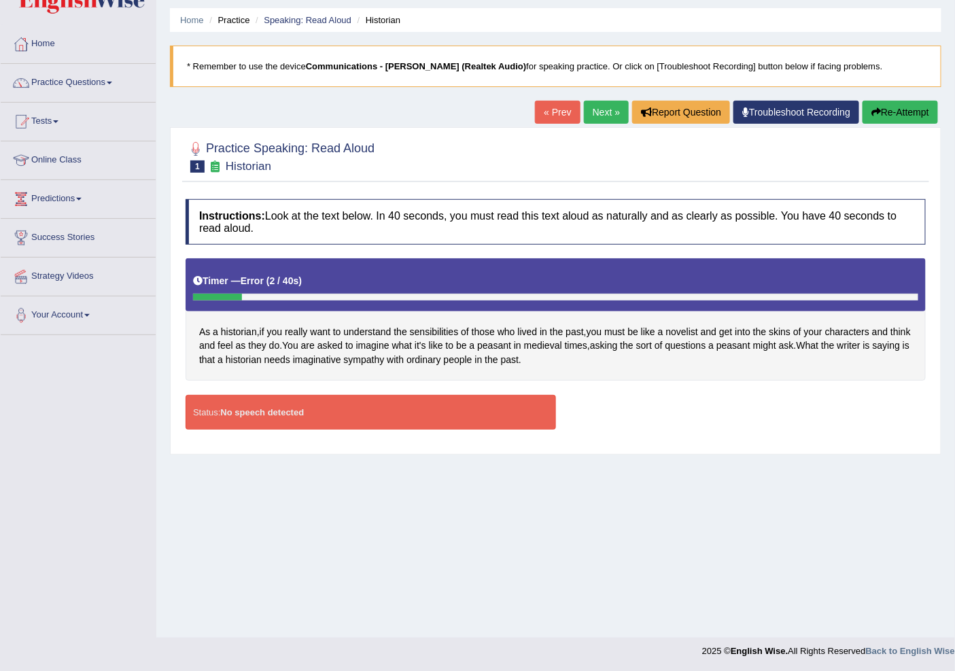
click at [871, 109] on icon "button" at bounding box center [876, 112] width 10 height 10
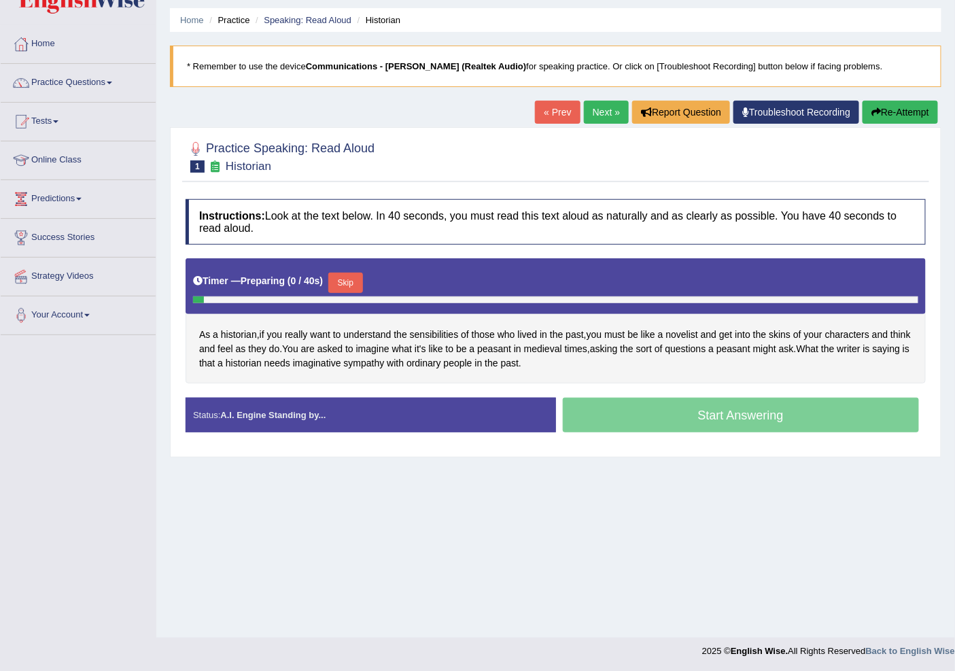
click at [667, 411] on div "Start Answering" at bounding box center [741, 417] width 370 height 38
click at [349, 268] on div "Timer — Preparing ( 1 / 40s ) Skip" at bounding box center [556, 286] width 740 height 56
click at [353, 285] on button "Skip" at bounding box center [345, 282] width 34 height 20
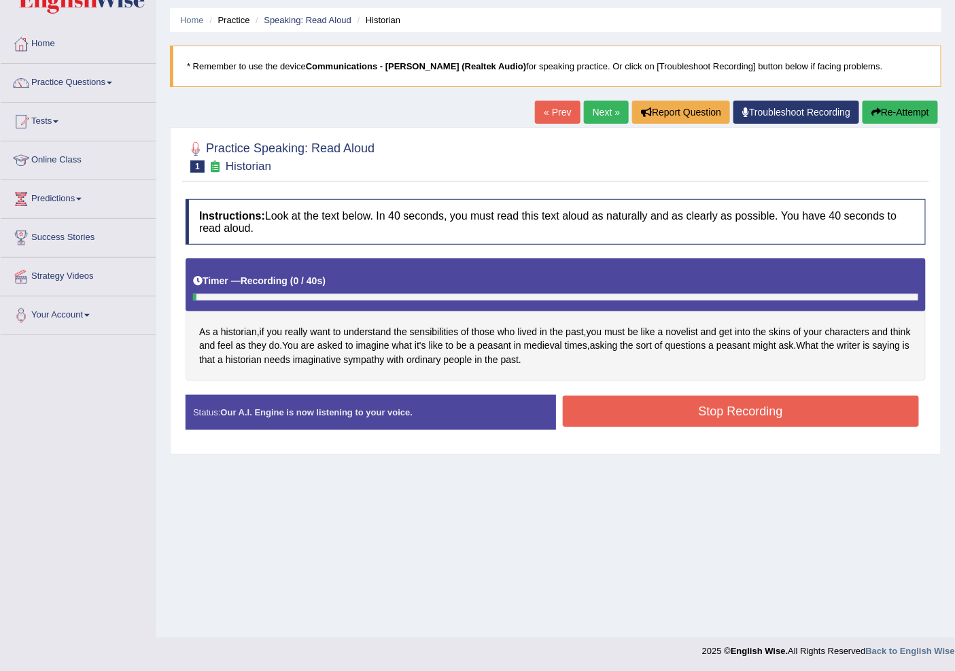
click at [717, 412] on button "Stop Recording" at bounding box center [741, 410] width 357 height 31
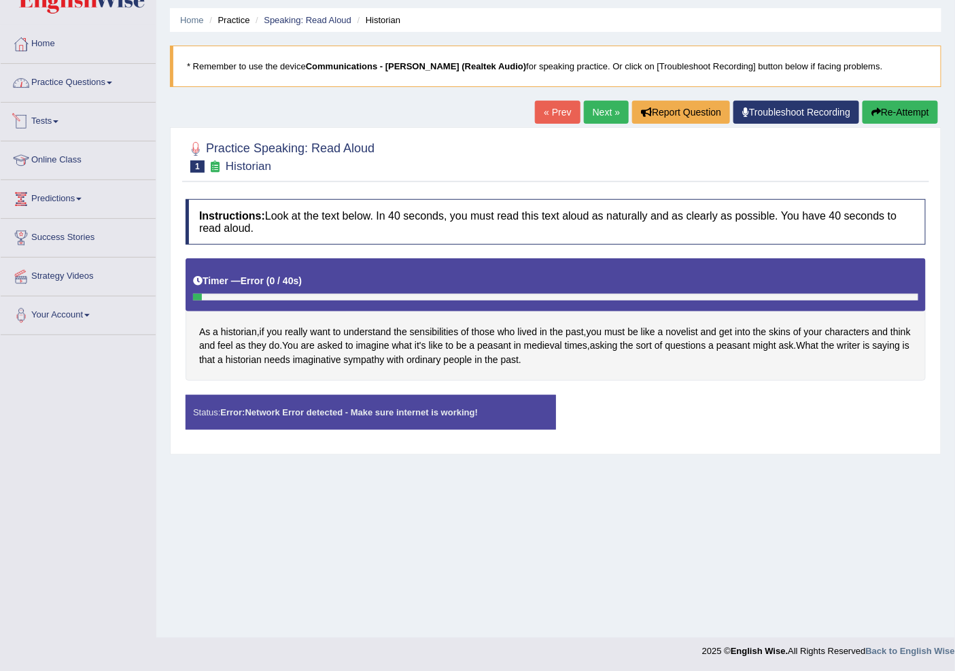
click at [95, 86] on link "Practice Questions" at bounding box center [78, 81] width 155 height 34
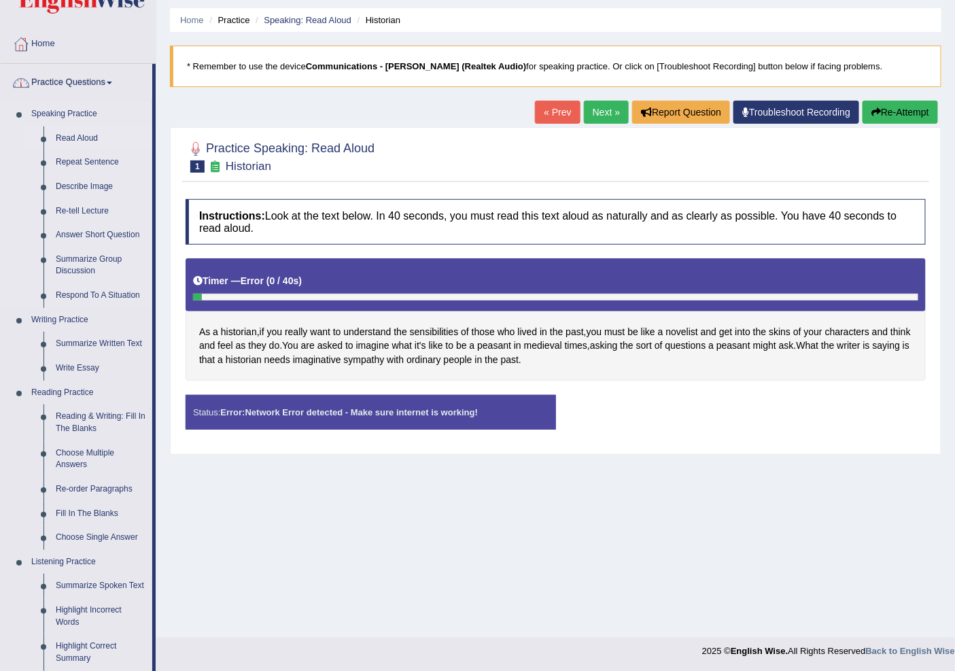
click at [59, 137] on link "Read Aloud" at bounding box center [101, 138] width 103 height 24
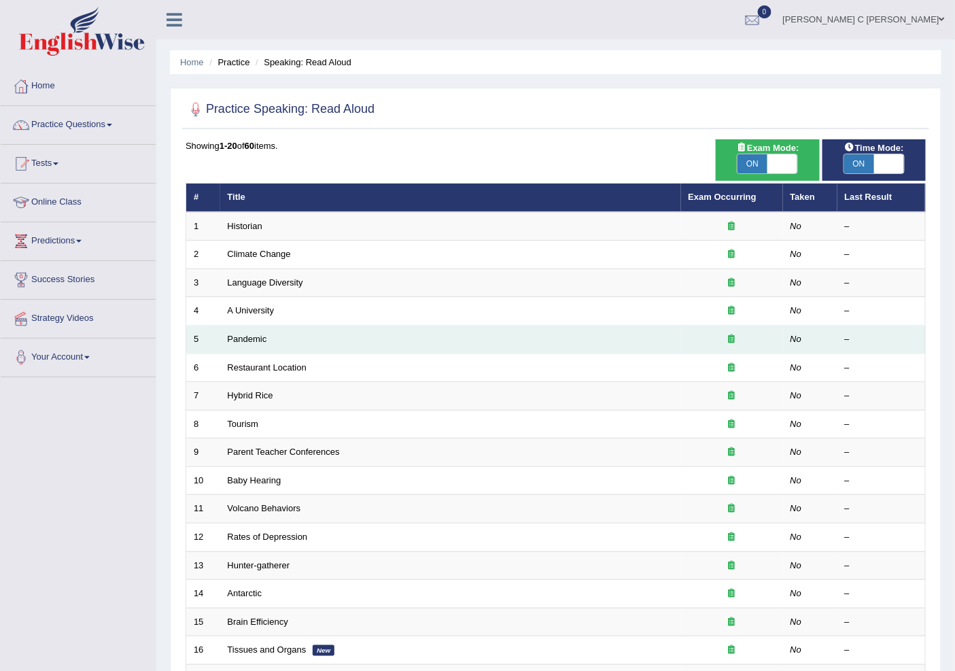
click at [620, 343] on td "Pandemic" at bounding box center [450, 340] width 461 height 29
